Goal: Information Seeking & Learning: Learn about a topic

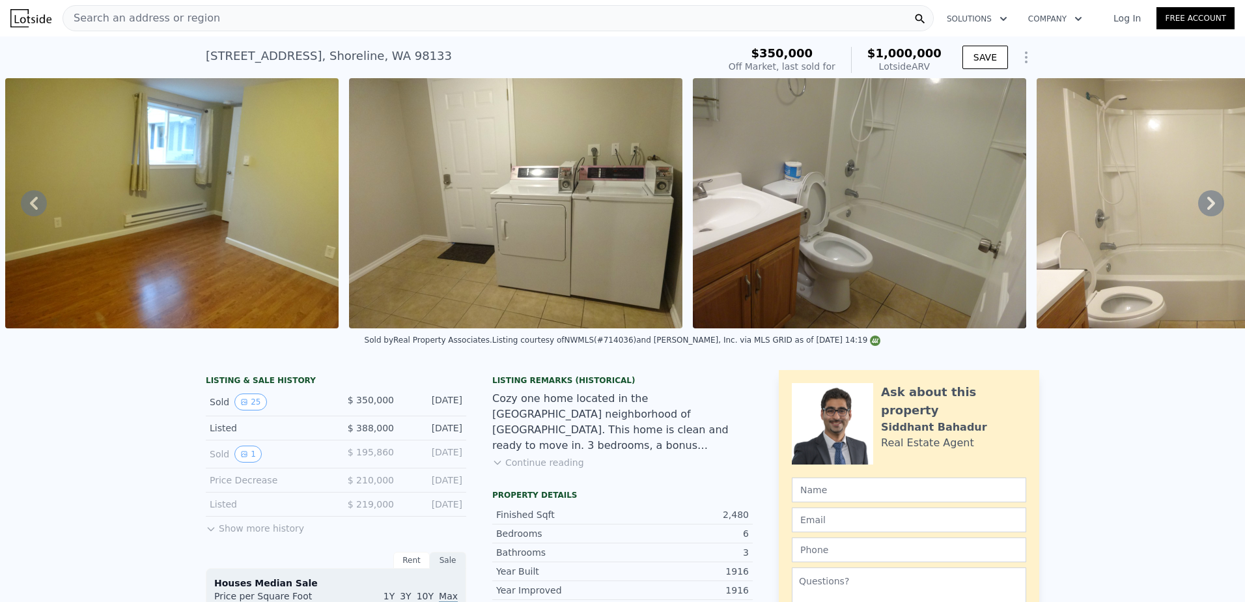
type input "1900"
type input "3380"
checkbox input "true"
click at [214, 18] on div "Search an address or region" at bounding box center [498, 18] width 871 height 26
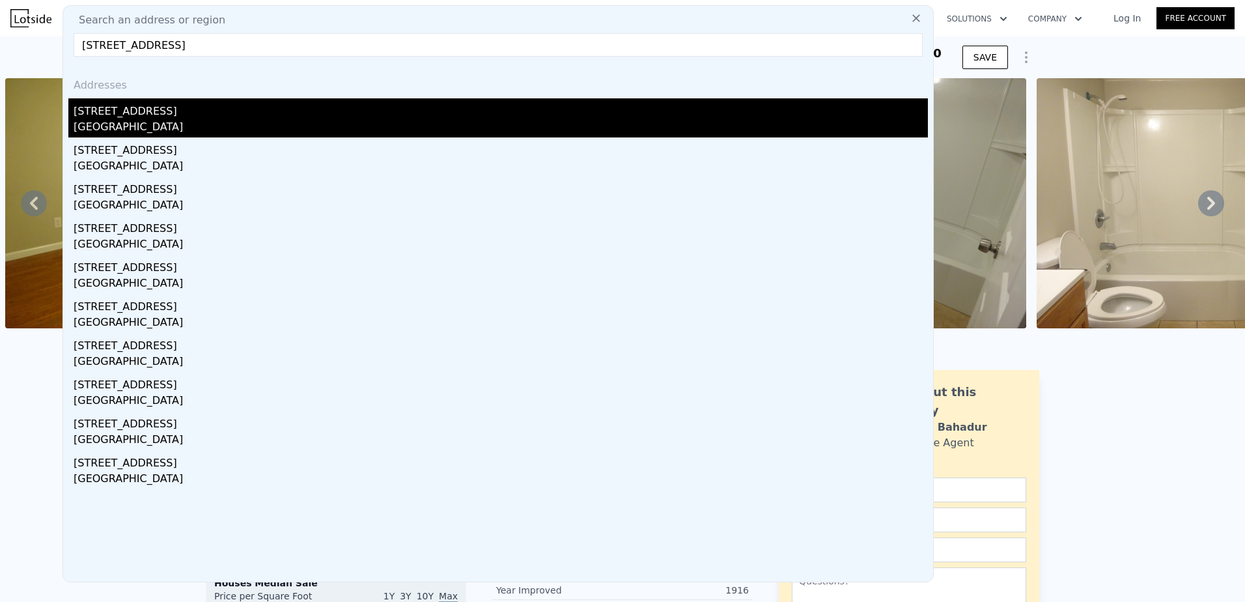
type input "[STREET_ADDRESS]"
click at [188, 111] on div "[STREET_ADDRESS]" at bounding box center [501, 108] width 854 height 21
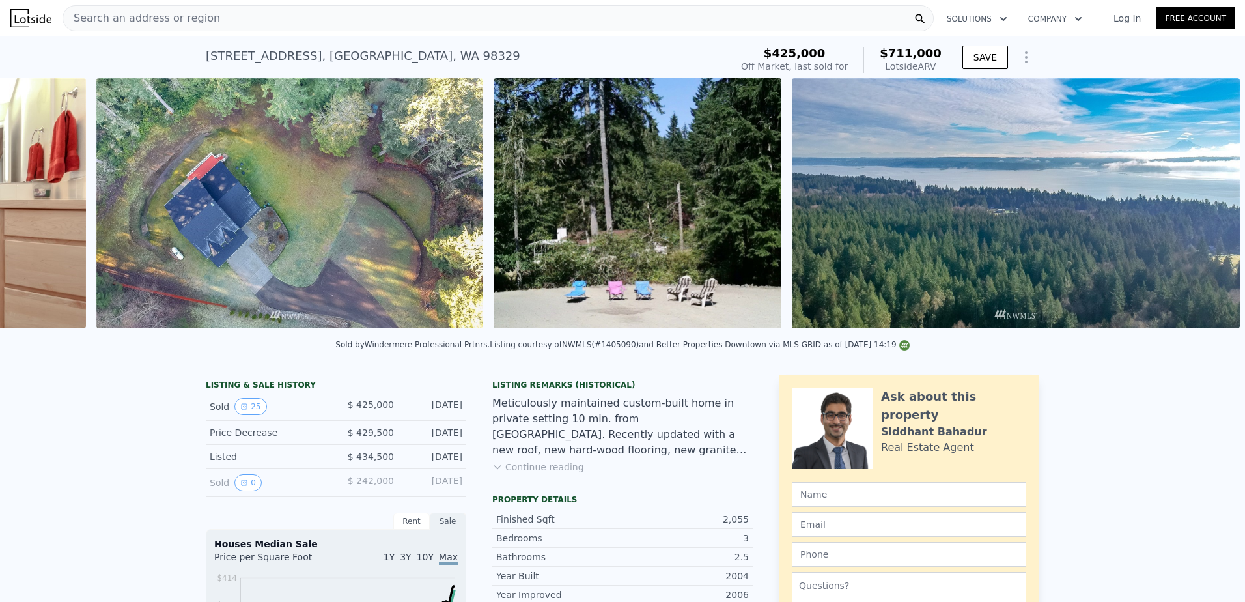
scroll to position [0, 5832]
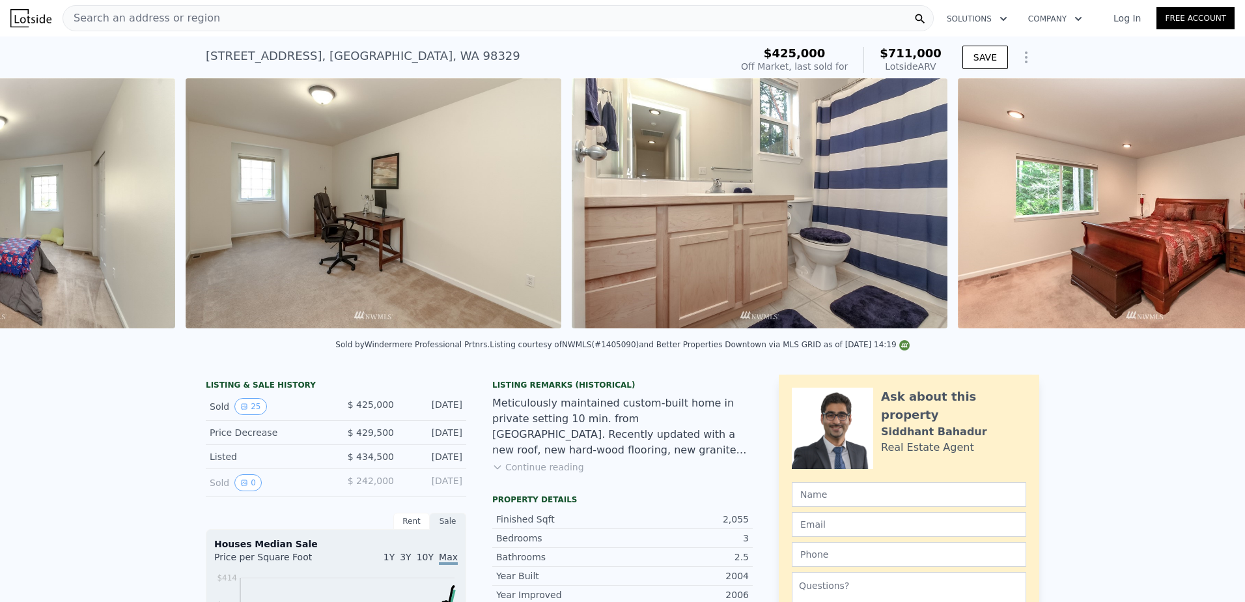
click at [804, 307] on img at bounding box center [760, 203] width 376 height 250
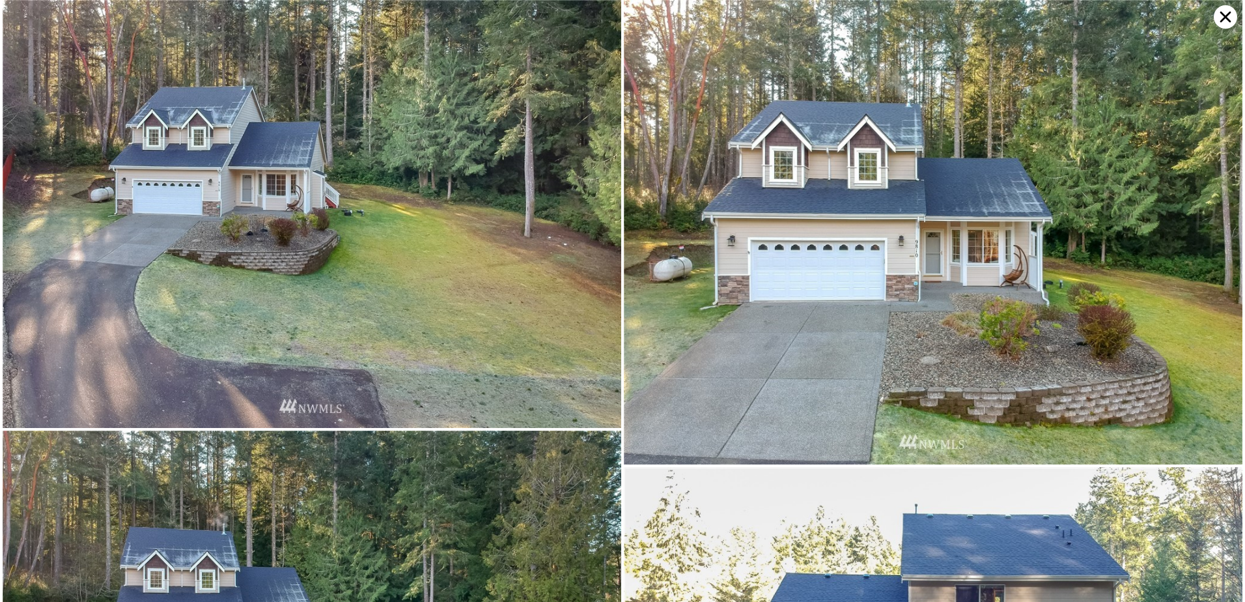
scroll to position [3768, 0]
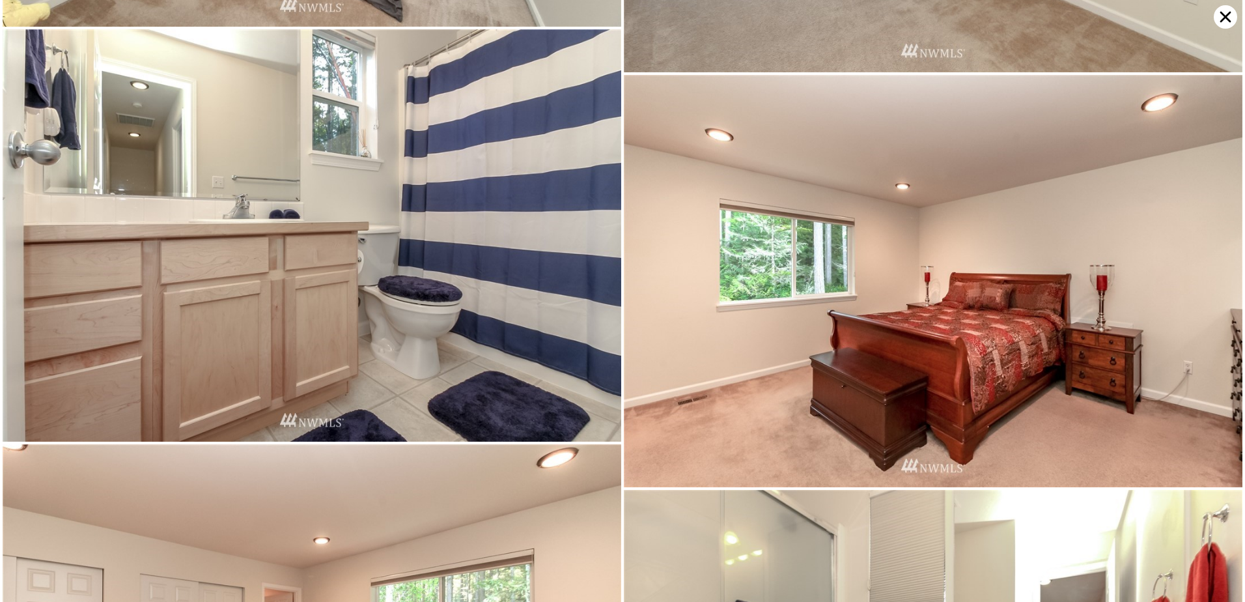
click at [1234, 18] on icon at bounding box center [1225, 16] width 23 height 23
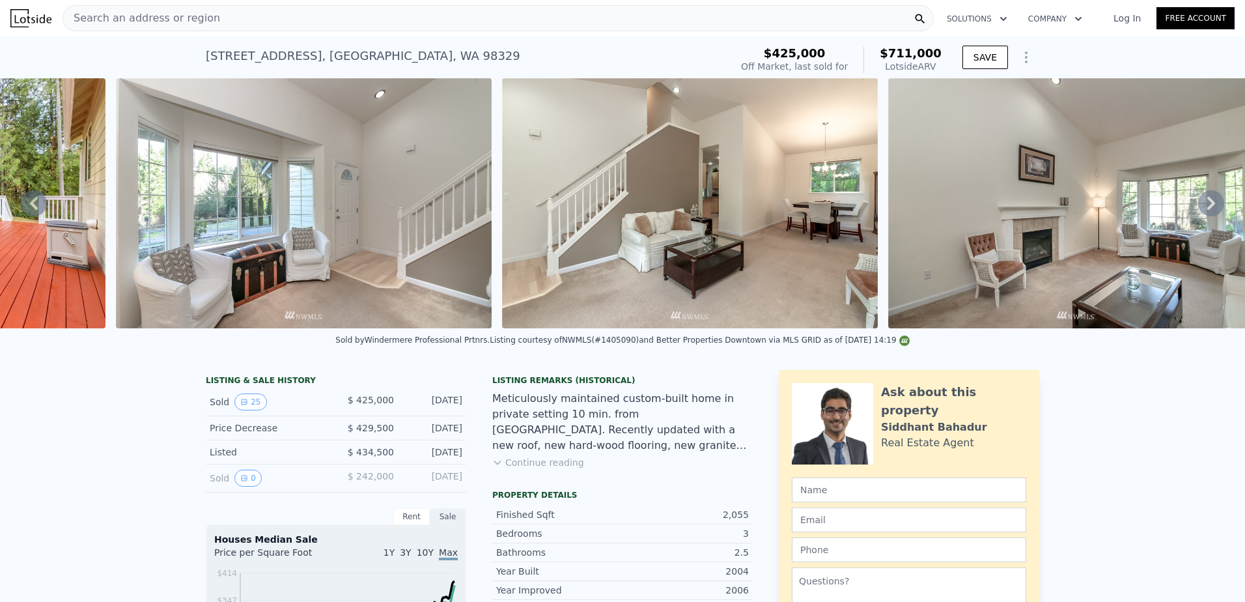
scroll to position [0, 0]
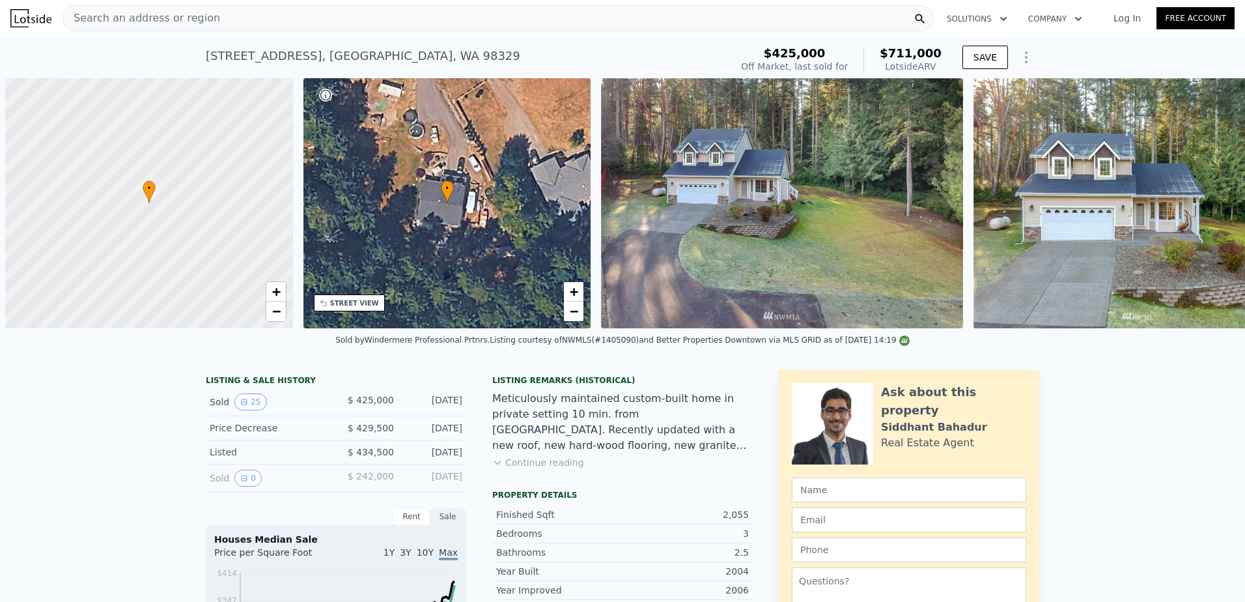
drag, startPoint x: 1134, startPoint y: 335, endPoint x: 103, endPoint y: 363, distance: 1031.0
click at [103, 359] on div "Sold by Windermere Professional Prtnrs . Listing courtesy of NWMLS (#1405090) a…" at bounding box center [622, 343] width 1245 height 31
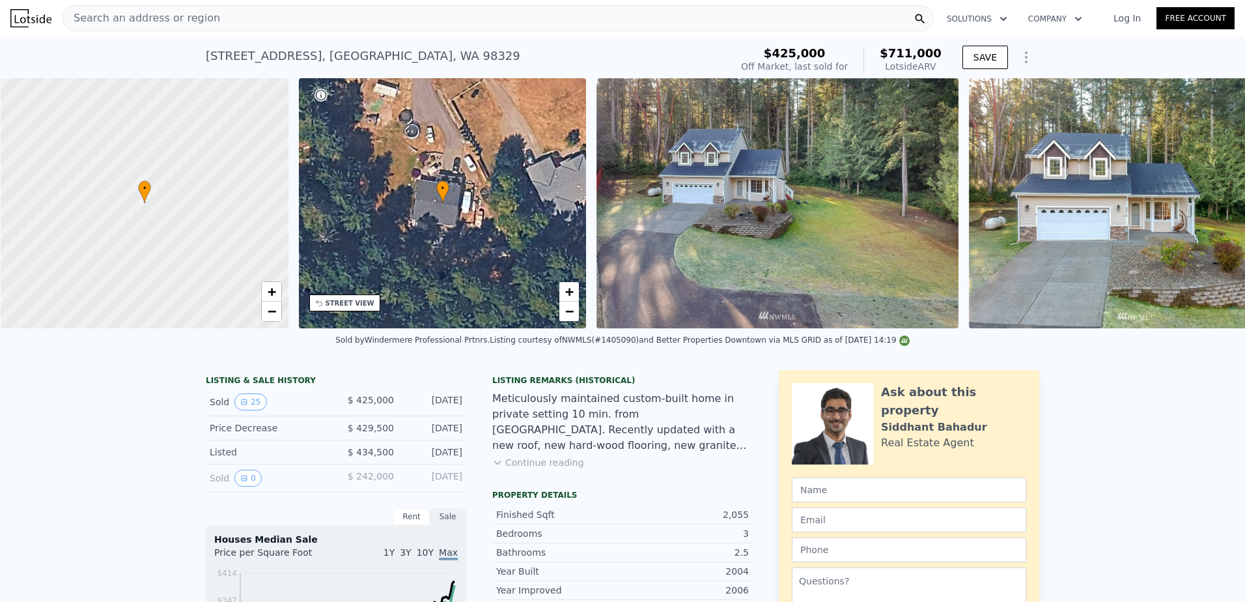
scroll to position [0, 5]
click at [1102, 156] on img at bounding box center [1134, 203] width 333 height 250
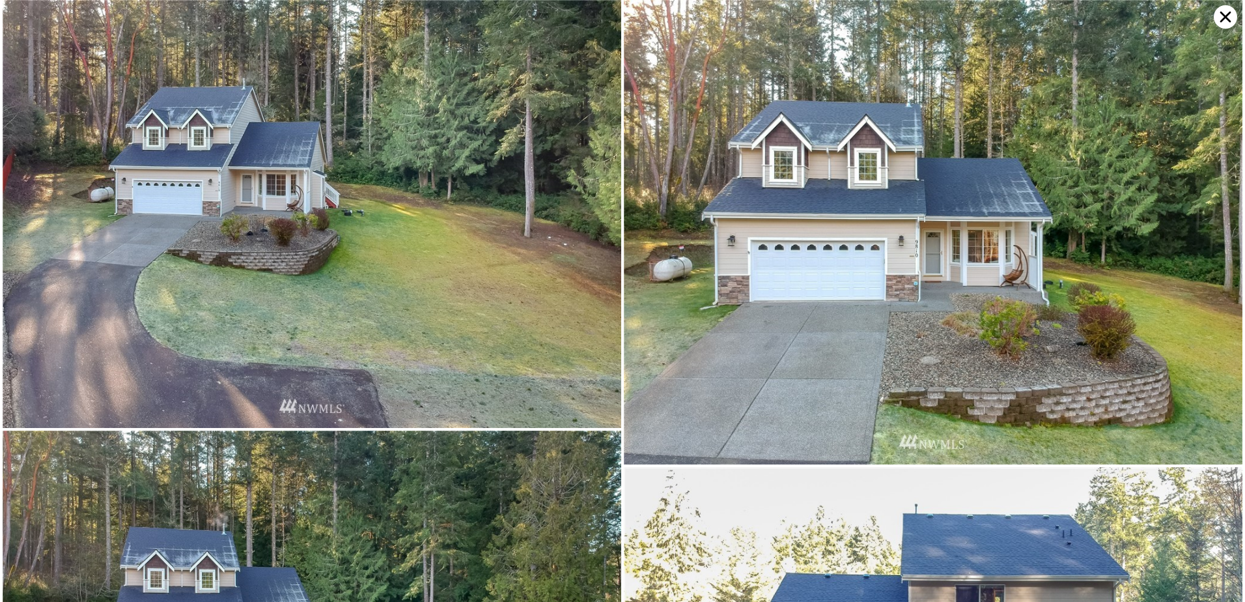
click at [1225, 20] on icon at bounding box center [1225, 16] width 23 height 23
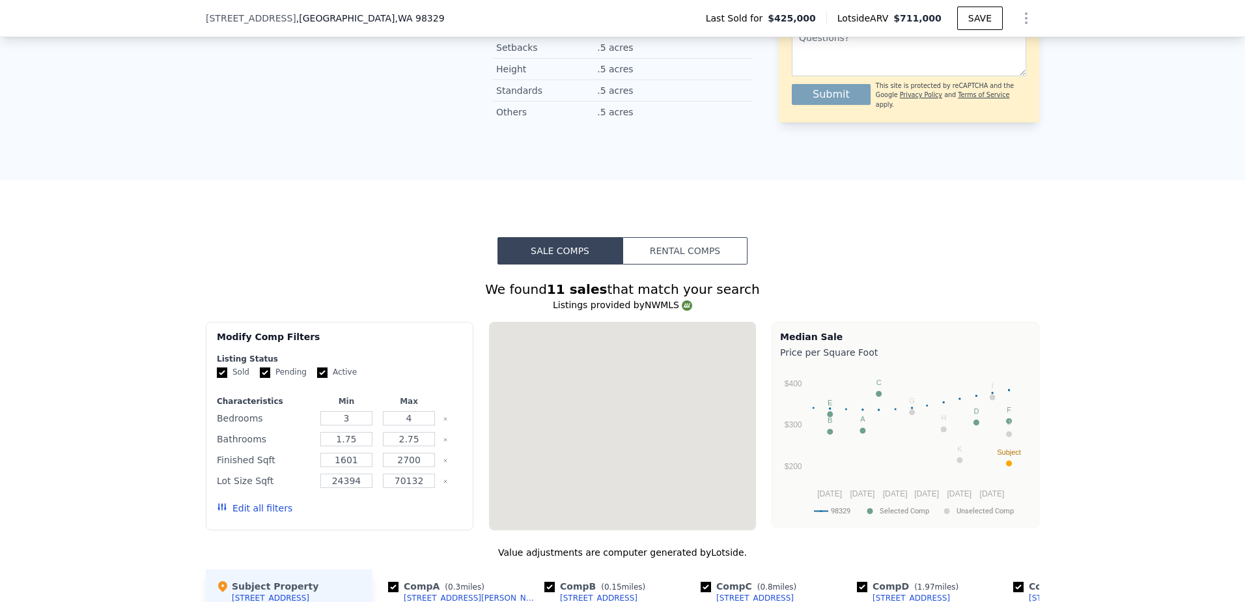
scroll to position [1558, 0]
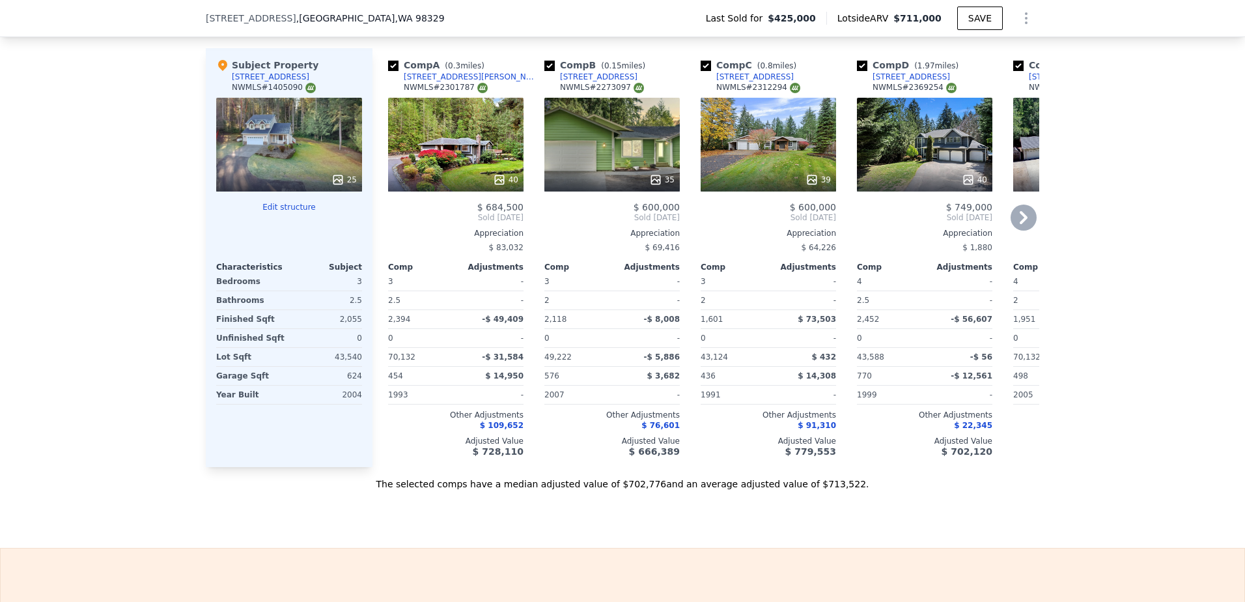
click at [1020, 224] on icon at bounding box center [1024, 217] width 8 height 13
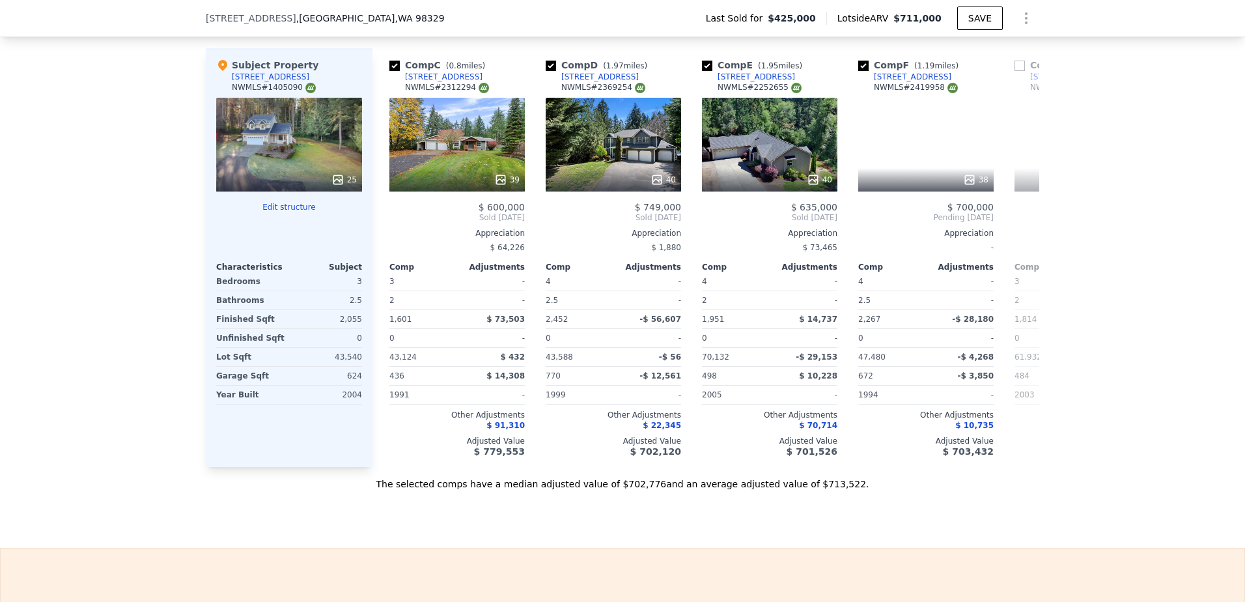
scroll to position [0, 313]
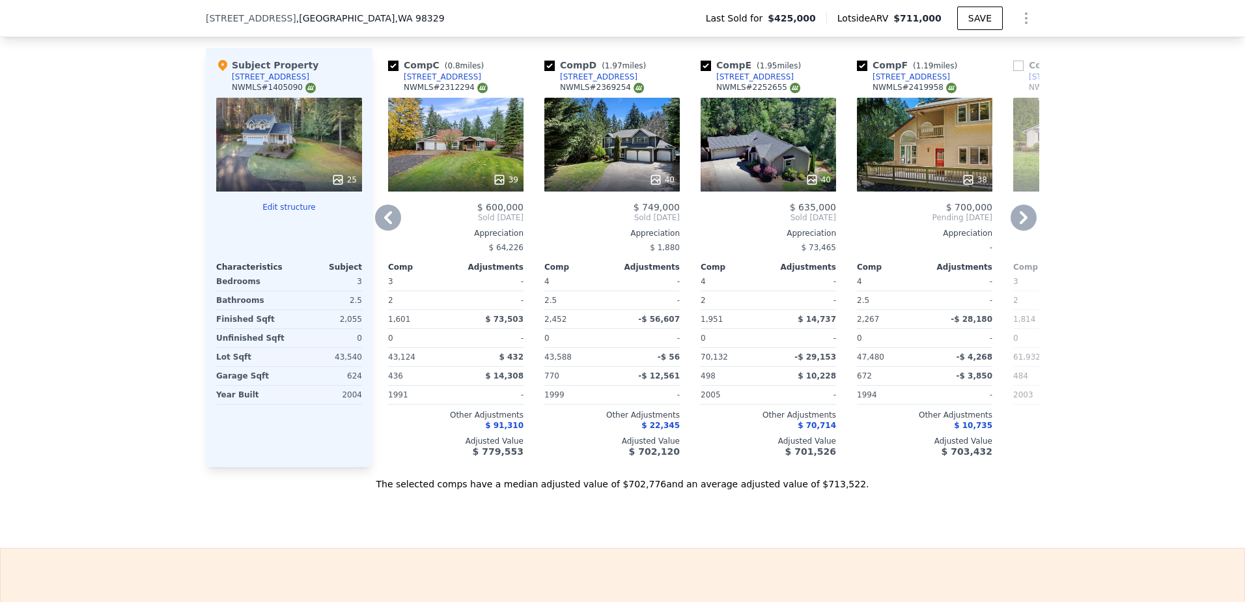
click at [1020, 224] on icon at bounding box center [1024, 217] width 8 height 13
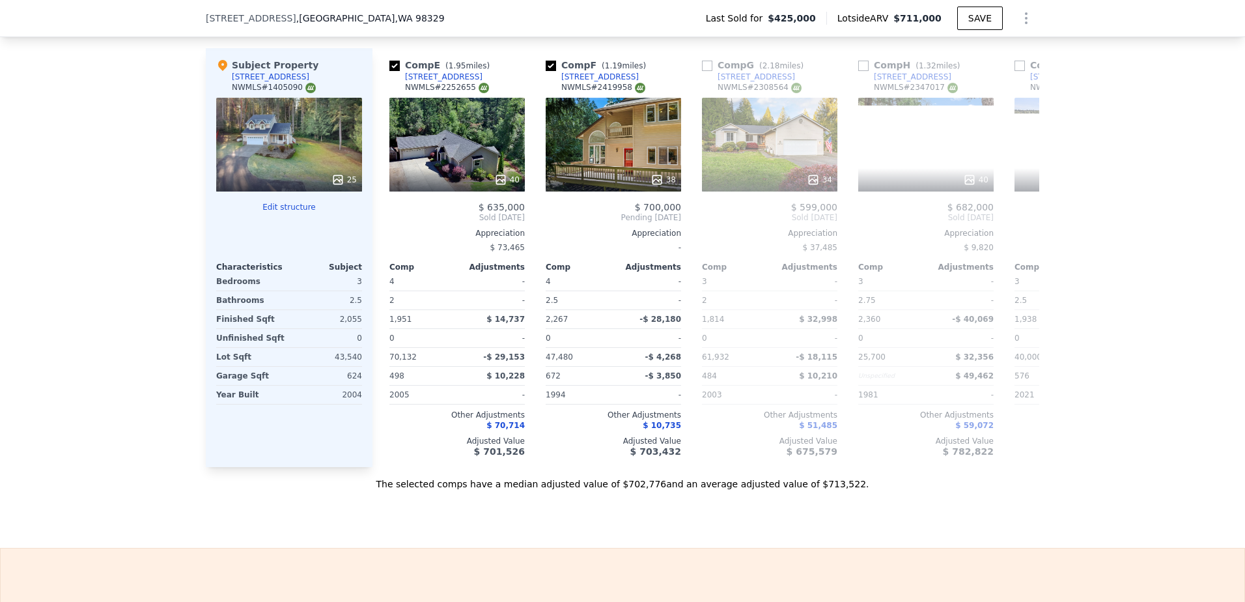
scroll to position [0, 625]
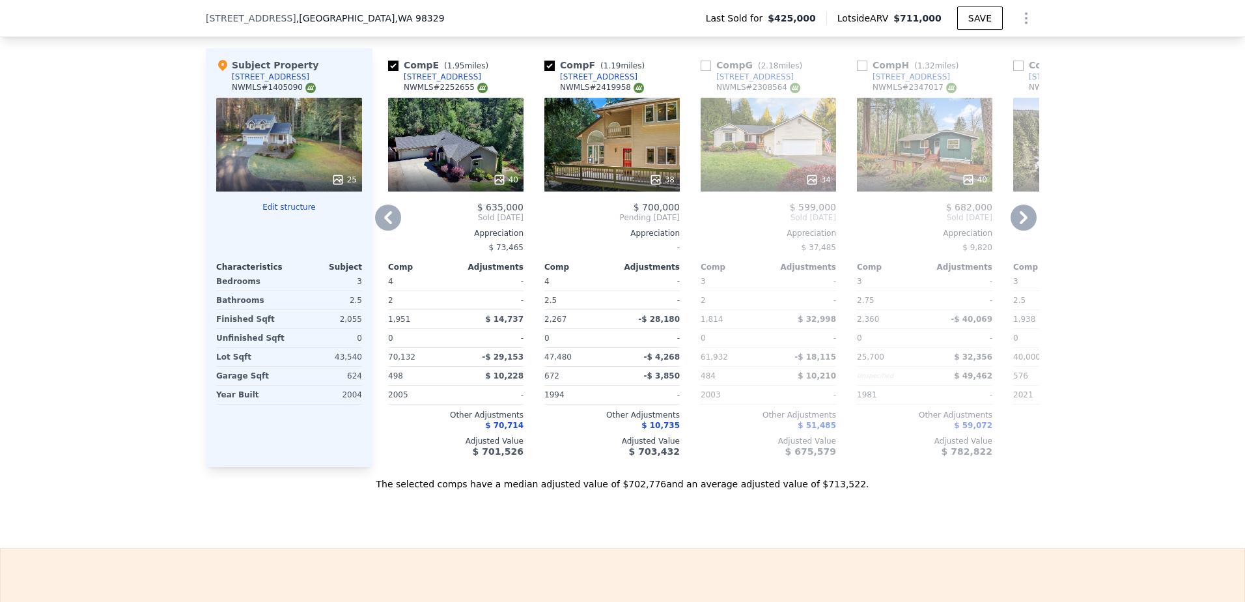
click at [1020, 224] on icon at bounding box center [1024, 217] width 8 height 13
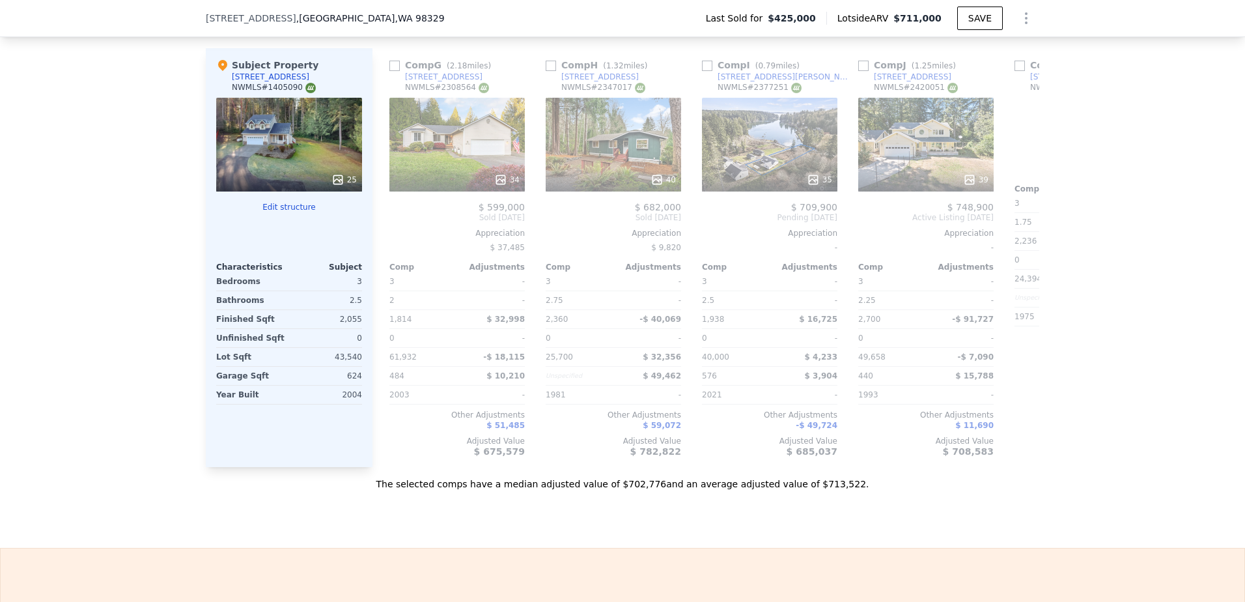
scroll to position [0, 938]
click at [1020, 224] on icon at bounding box center [1024, 217] width 8 height 13
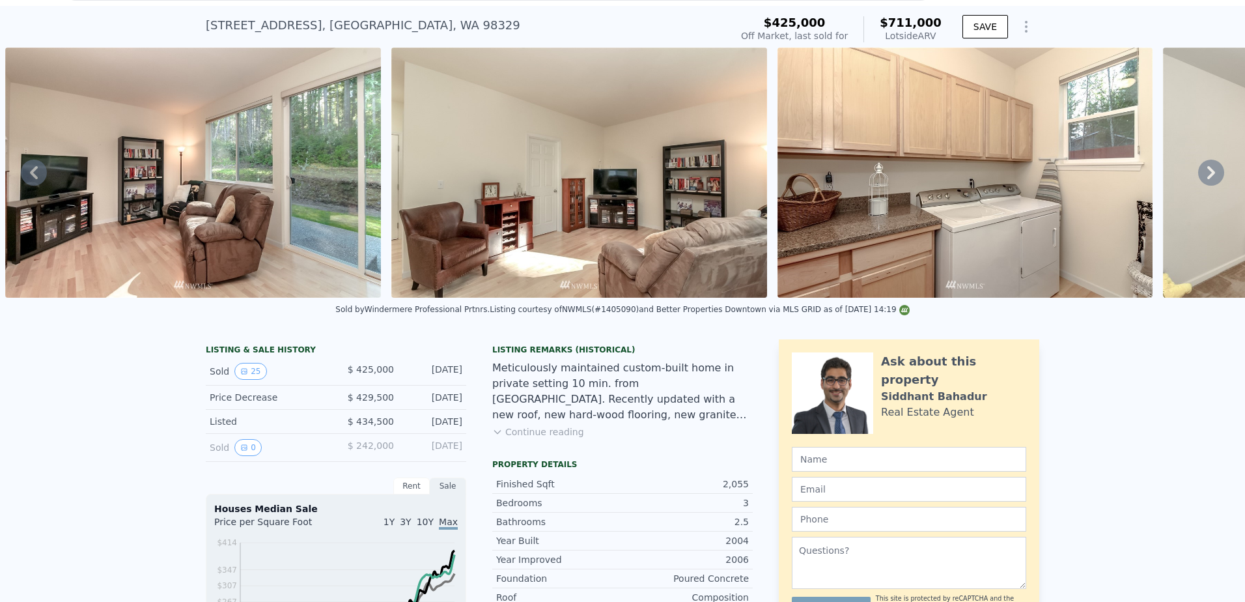
scroll to position [0, 0]
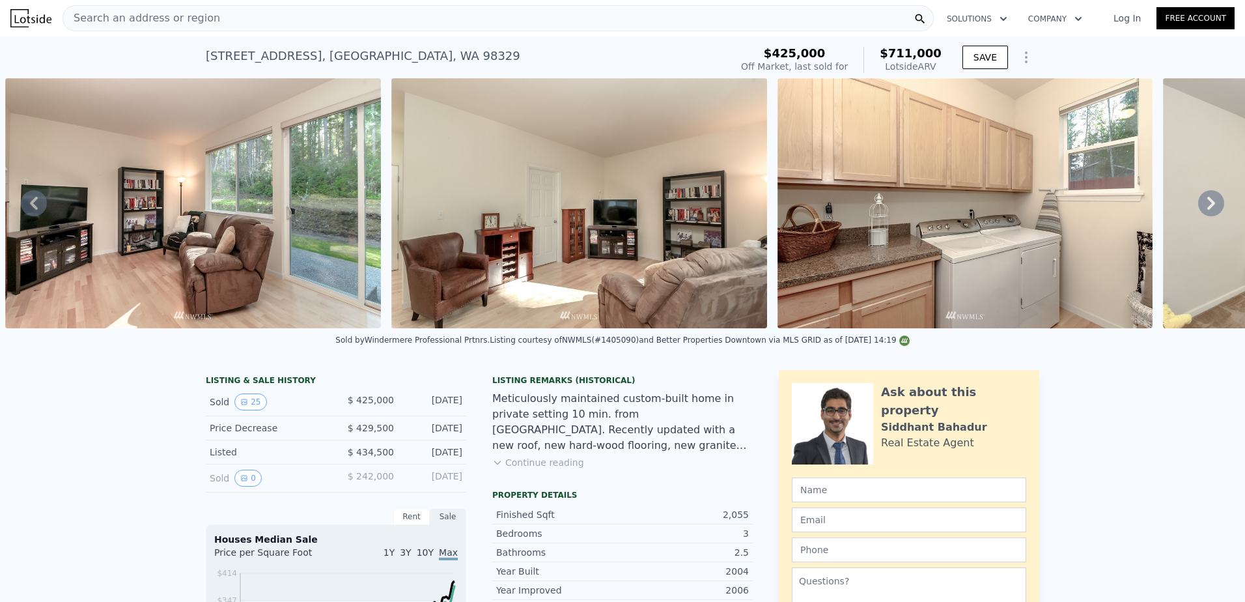
click at [191, 21] on span "Search an address or region" at bounding box center [141, 18] width 157 height 16
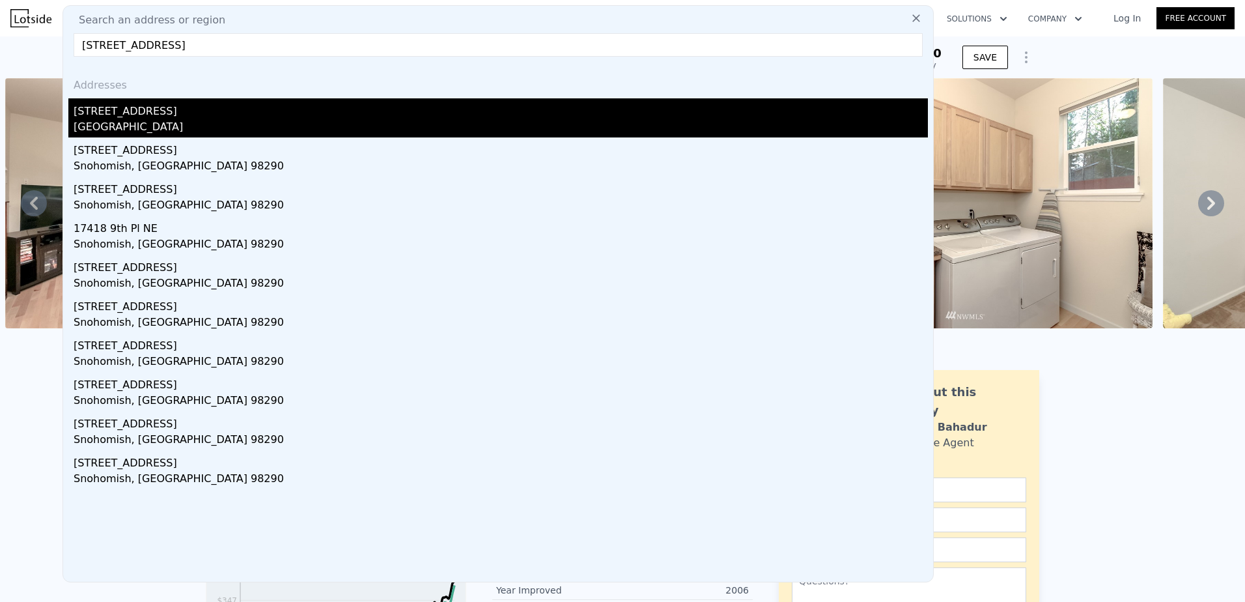
type input "[STREET_ADDRESS]"
click at [251, 128] on div "[GEOGRAPHIC_DATA]" at bounding box center [501, 128] width 854 height 18
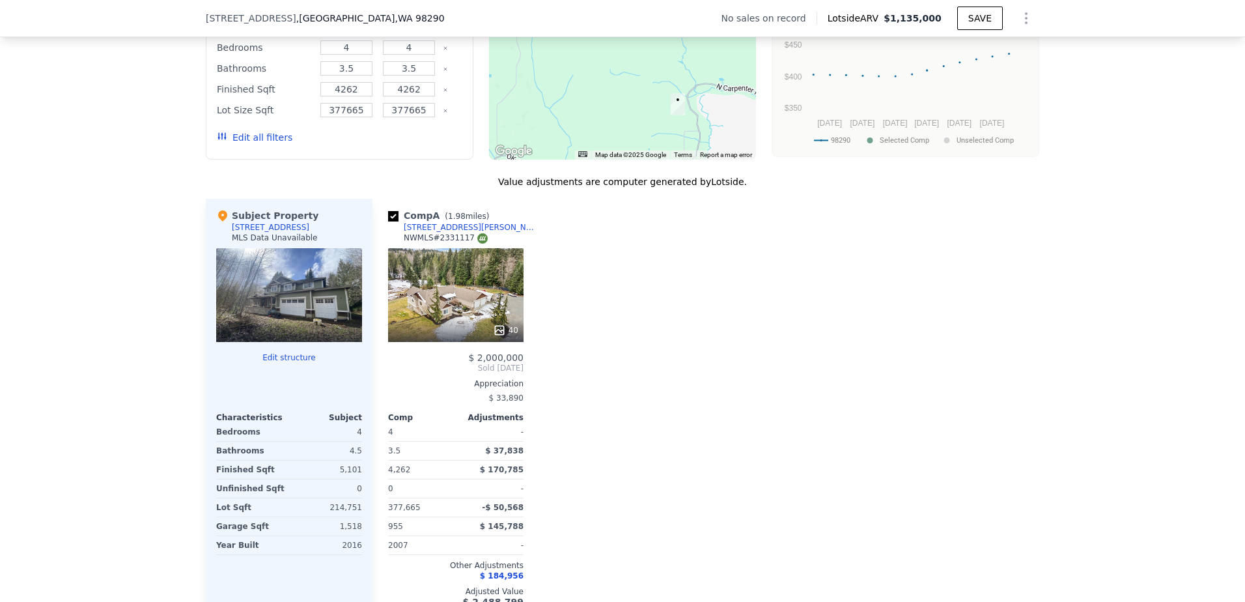
scroll to position [1167, 0]
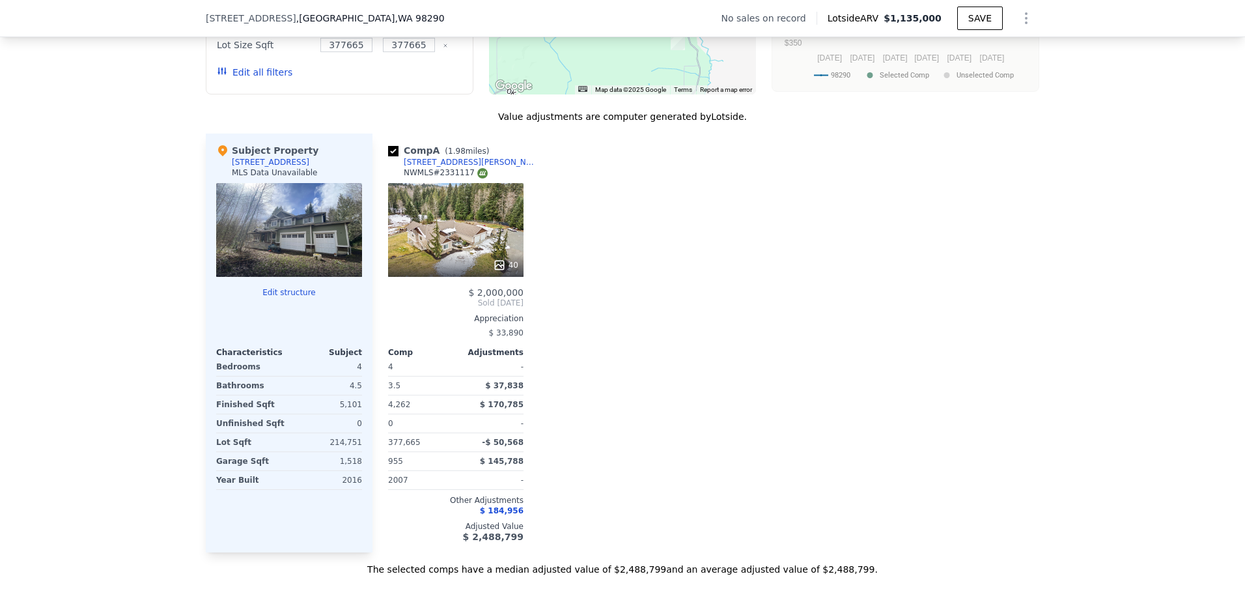
click at [292, 255] on div at bounding box center [289, 230] width 146 height 94
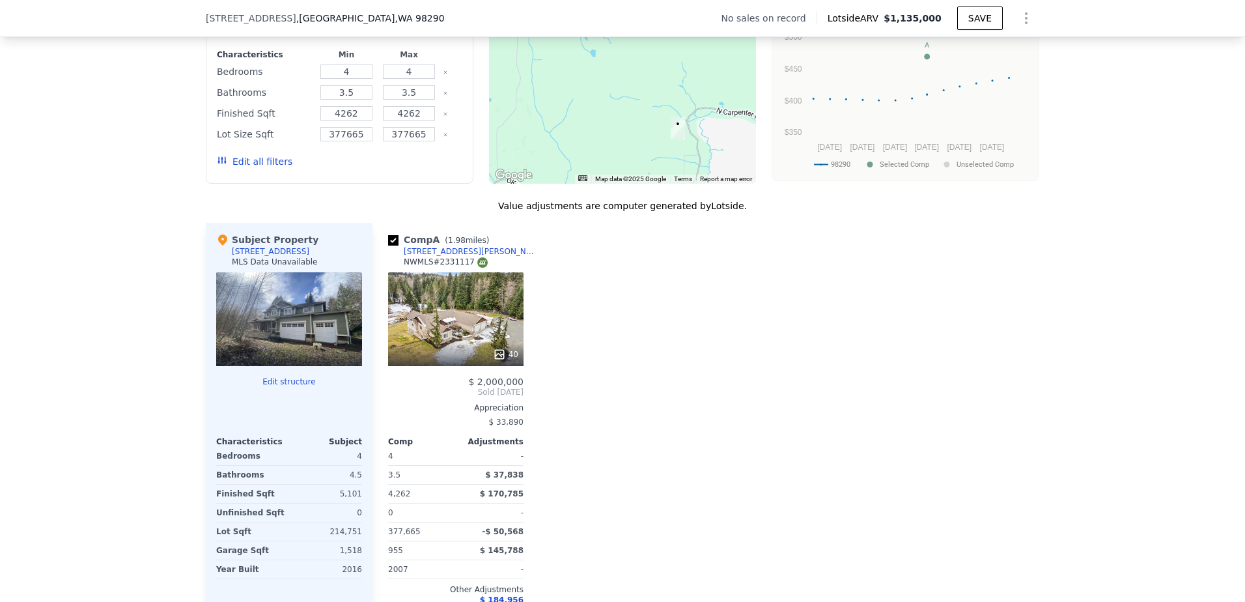
scroll to position [1107, 0]
